Goal: Transaction & Acquisition: Book appointment/travel/reservation

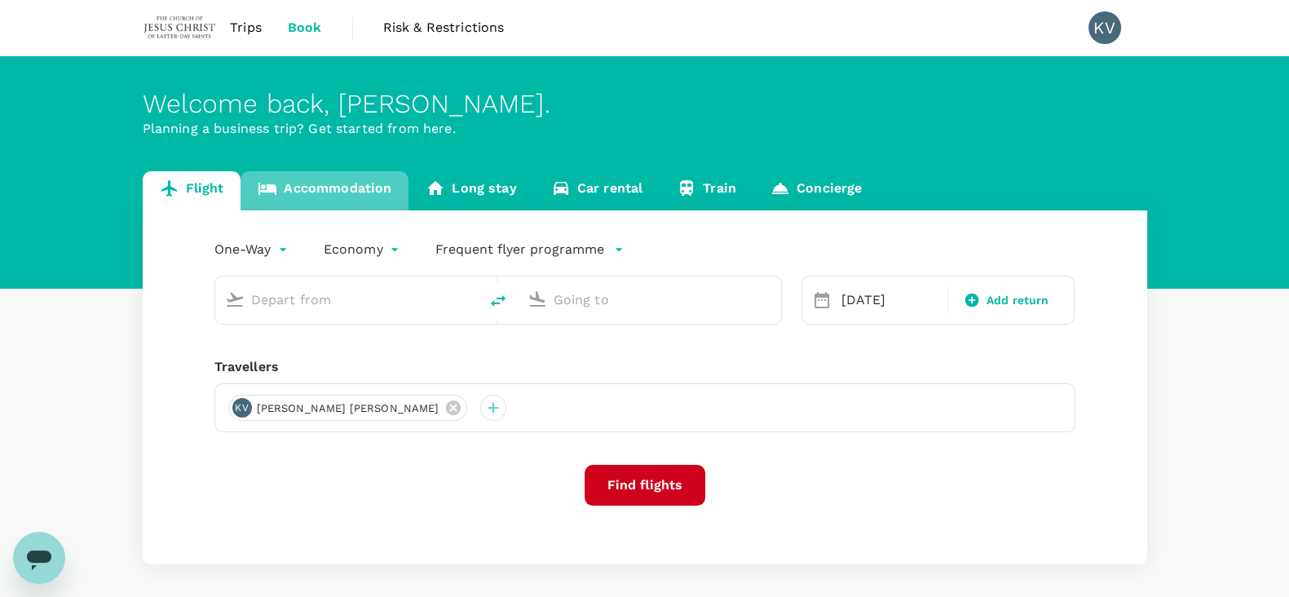
click at [333, 181] on link "Accommodation" at bounding box center [325, 190] width 168 height 39
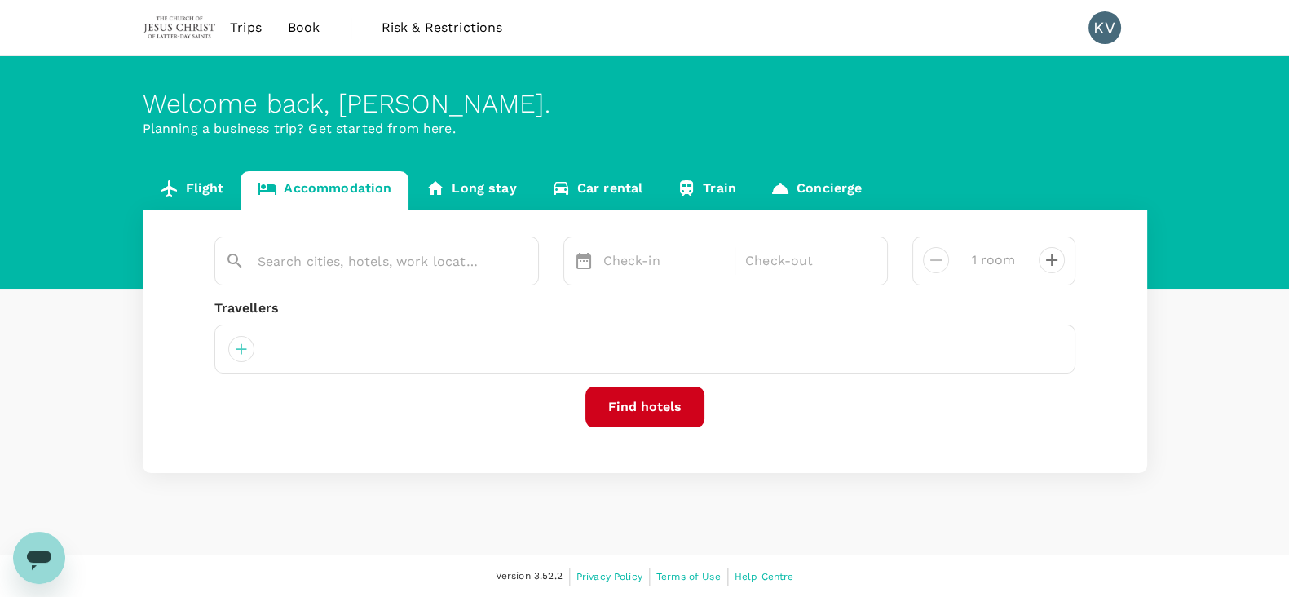
type input "[GEOGRAPHIC_DATA]"
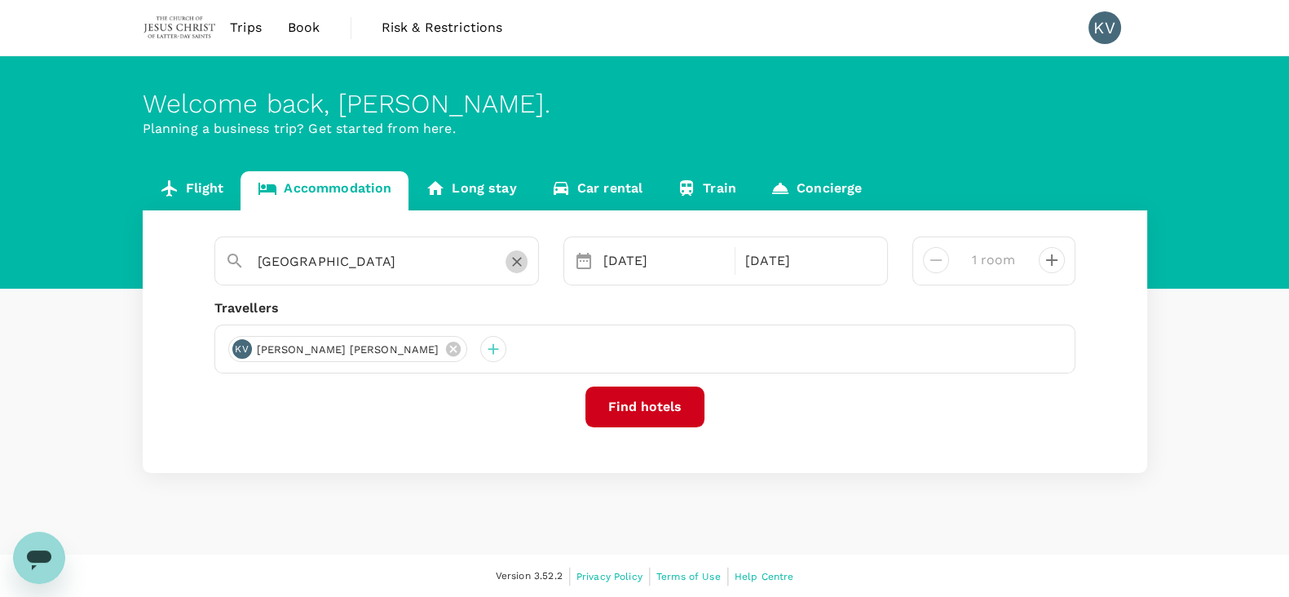
click at [517, 259] on icon "Clear" at bounding box center [517, 262] width 16 height 16
click at [417, 257] on input "text" at bounding box center [370, 261] width 225 height 25
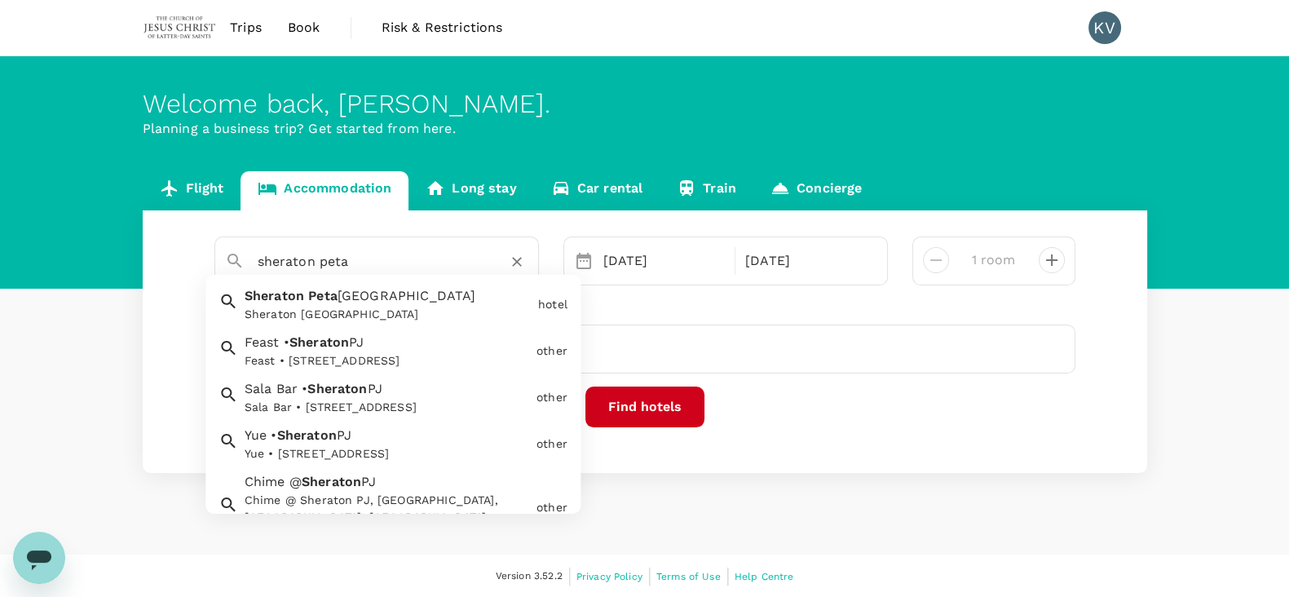
click at [377, 307] on div "Sheraton [GEOGRAPHIC_DATA]" at bounding box center [388, 314] width 287 height 17
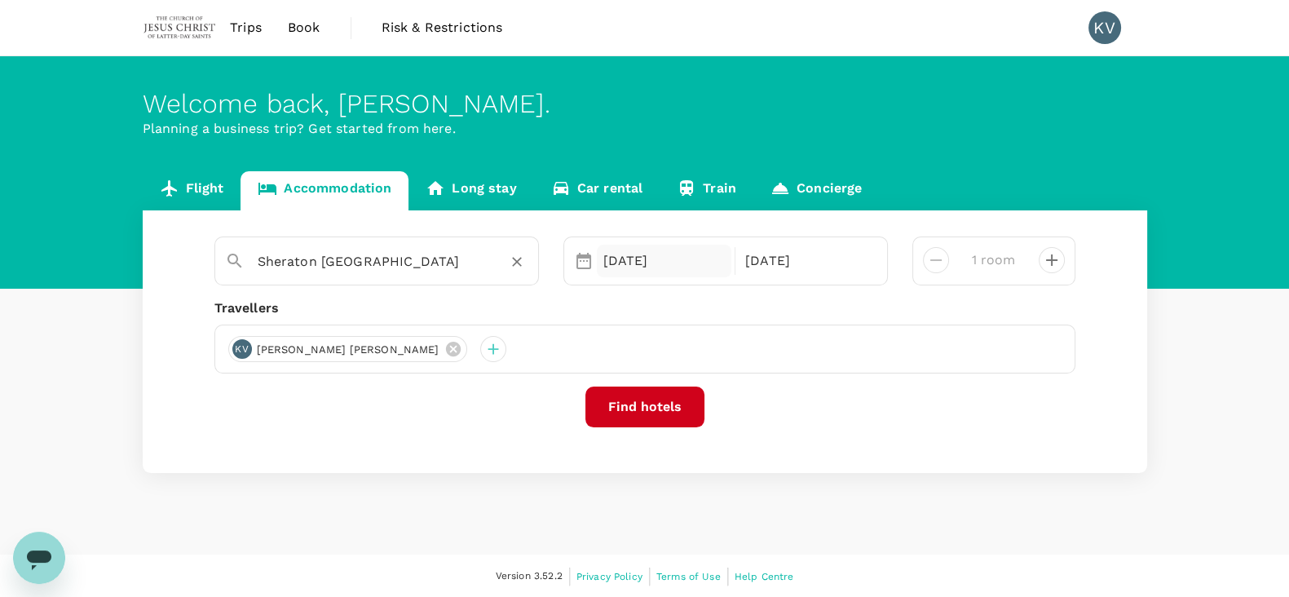
type input "Sheraton [GEOGRAPHIC_DATA]"
click at [598, 263] on div "[DATE]" at bounding box center [664, 261] width 135 height 33
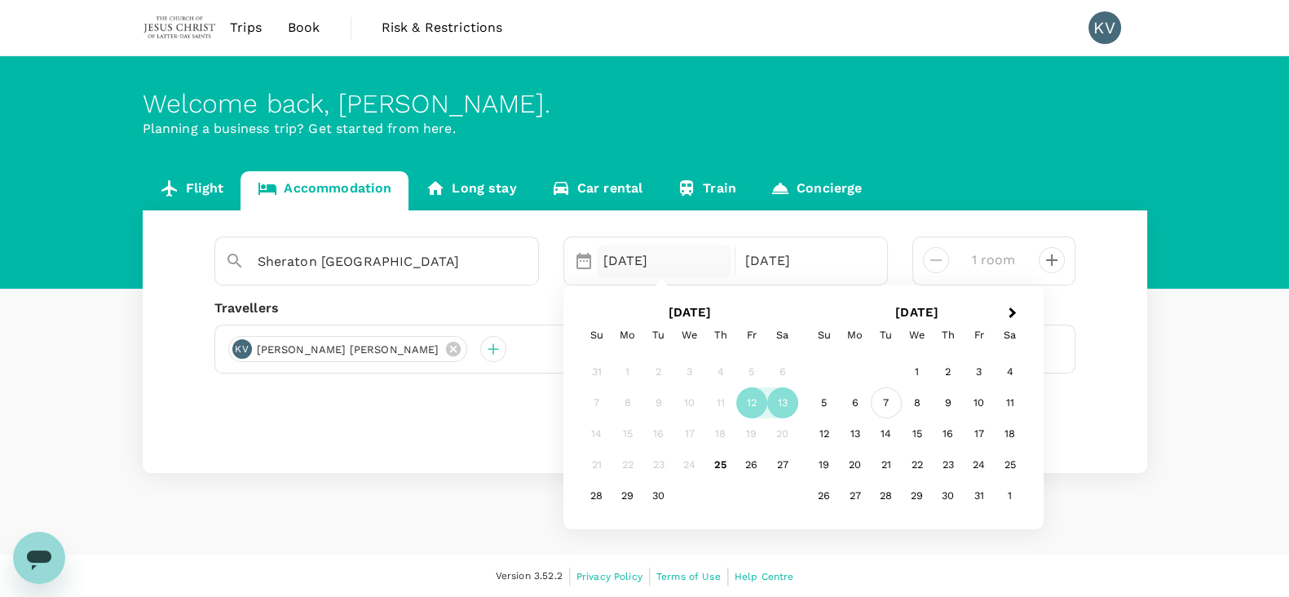
click at [884, 399] on div "7" at bounding box center [886, 402] width 31 height 31
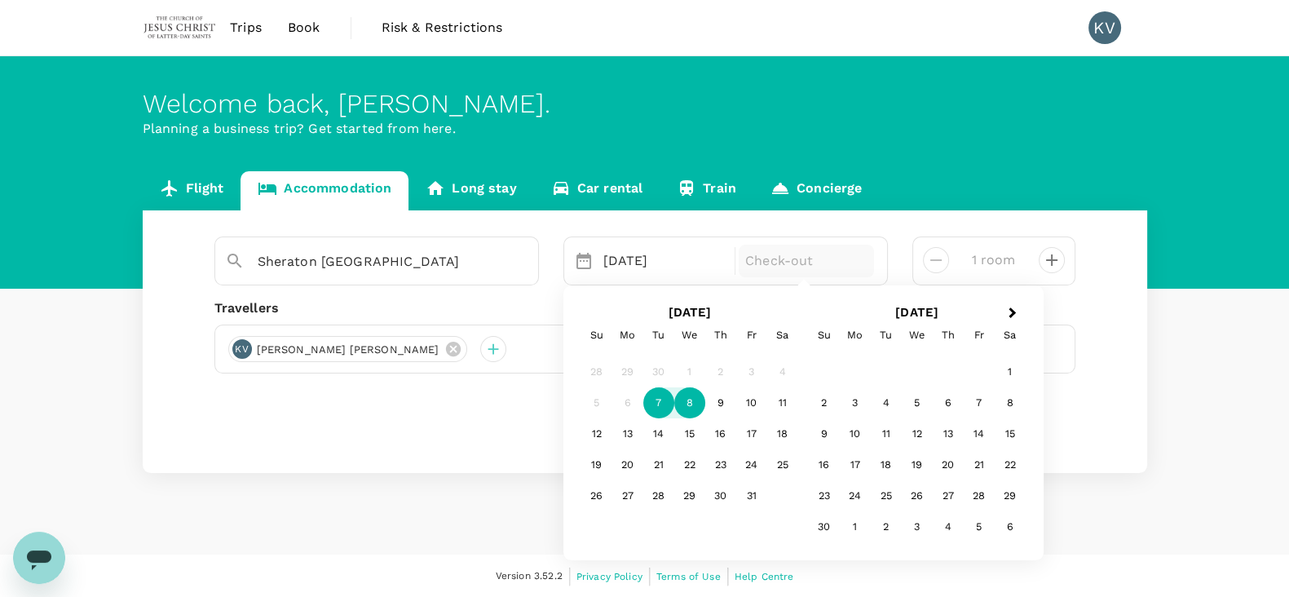
click at [690, 405] on div "8" at bounding box center [689, 402] width 31 height 31
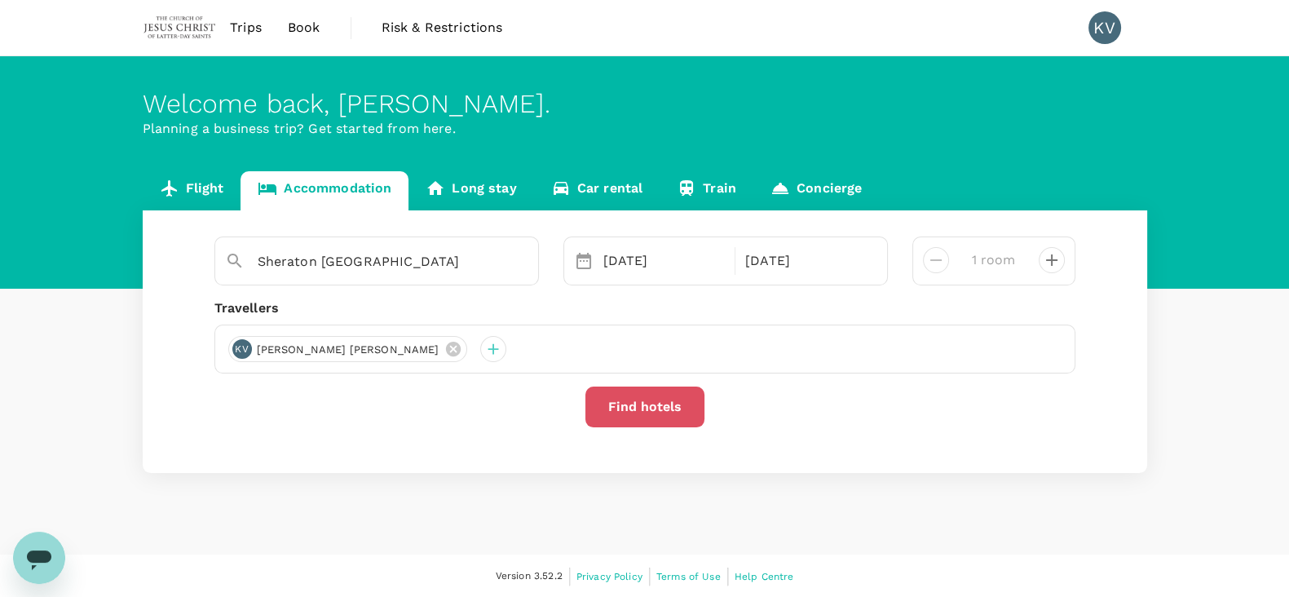
click at [655, 411] on button "Find hotels" at bounding box center [644, 406] width 119 height 41
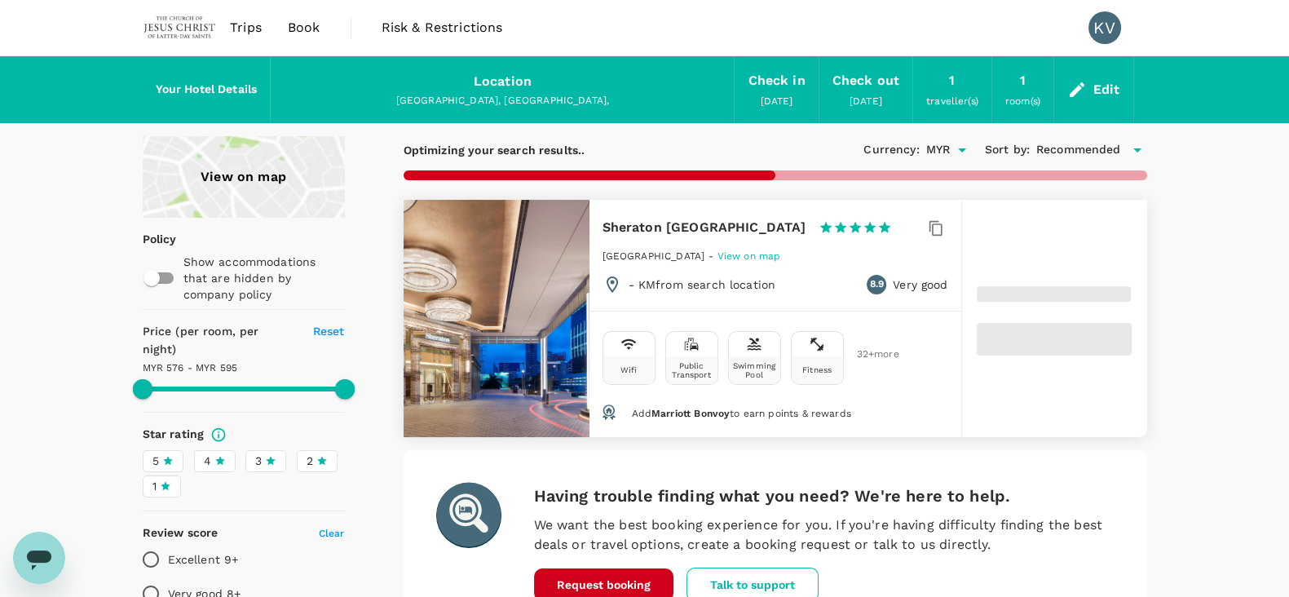
type input "593.92"
type input "576.1"
type input "594.1"
type input "161.1"
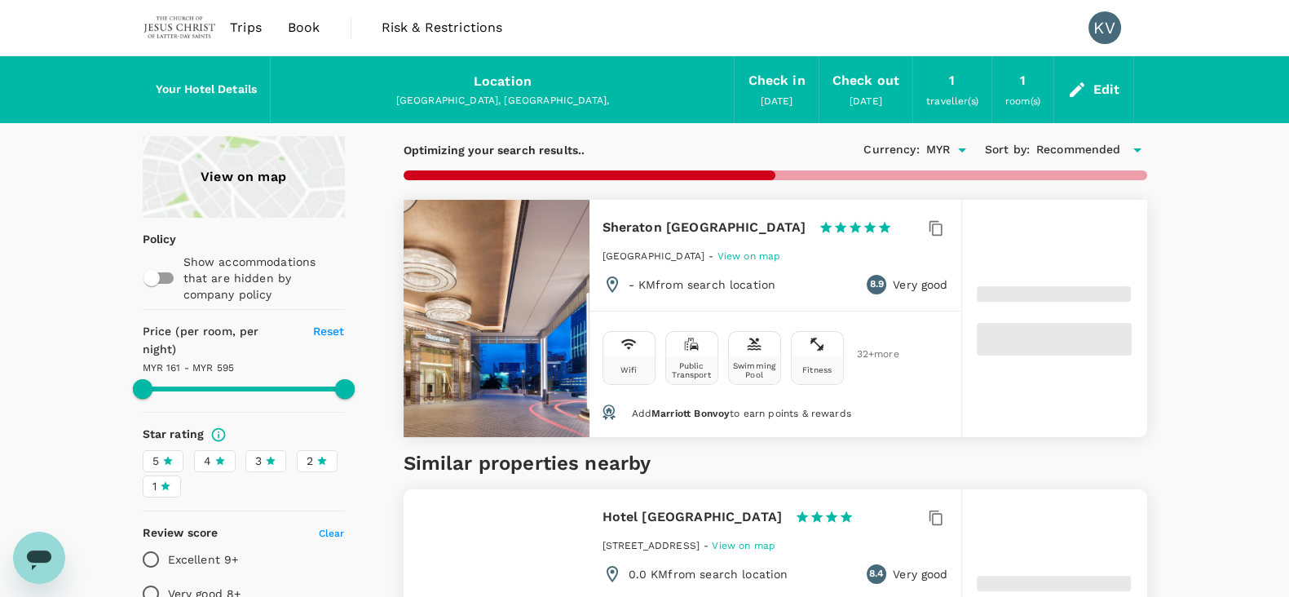
type input "593.99"
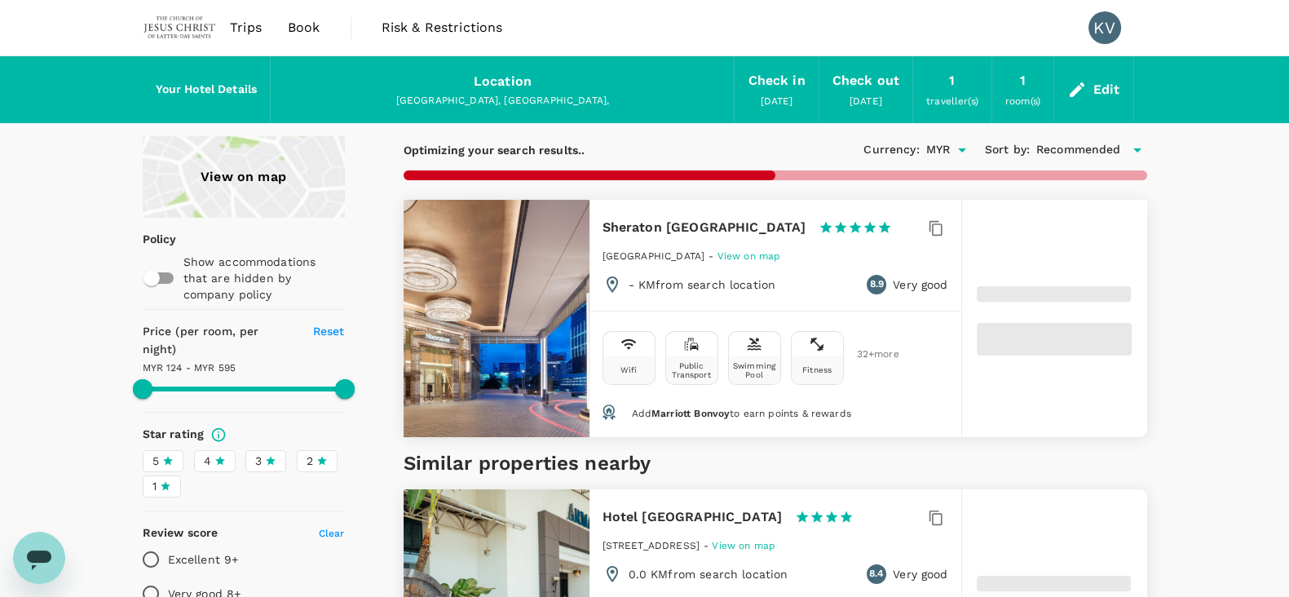
type input "123.99"
type input "594.07"
type input "77.07"
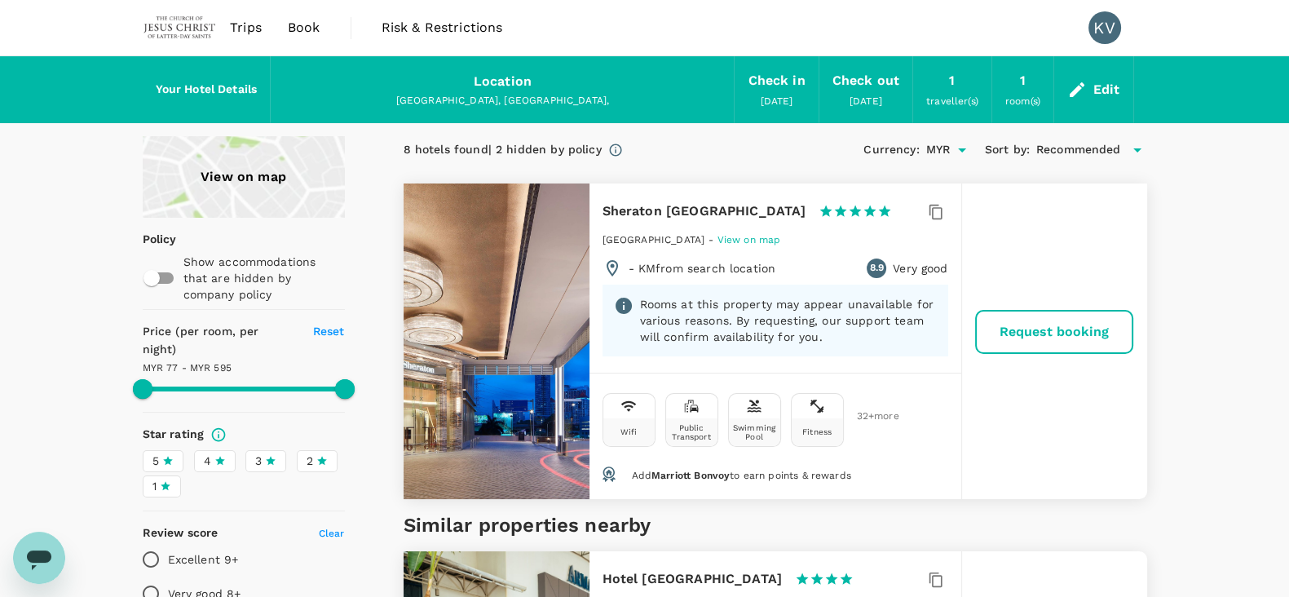
click at [83, 99] on div "Your Hotel Details Location [GEOGRAPHIC_DATA], [GEOGRAPHIC_DATA], Check in [DAT…" at bounding box center [644, 89] width 1289 height 67
type input "594.07"
